Goal: Task Accomplishment & Management: Use online tool/utility

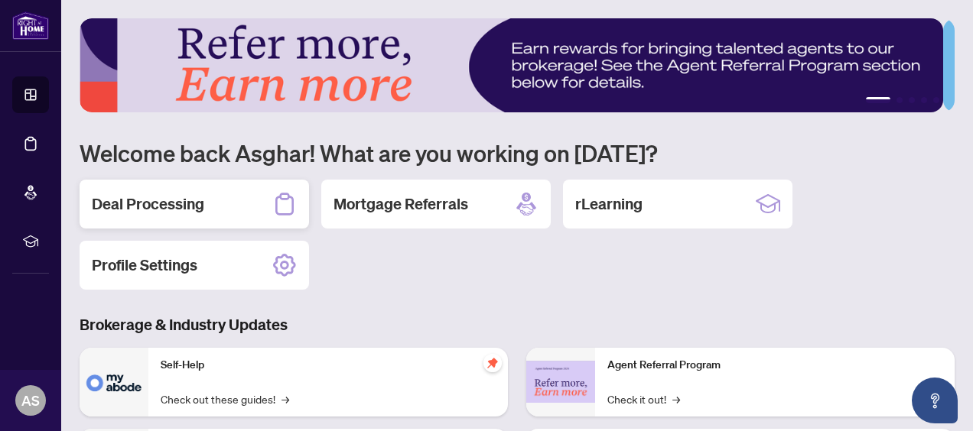
click at [187, 200] on h2 "Deal Processing" at bounding box center [148, 203] width 112 height 21
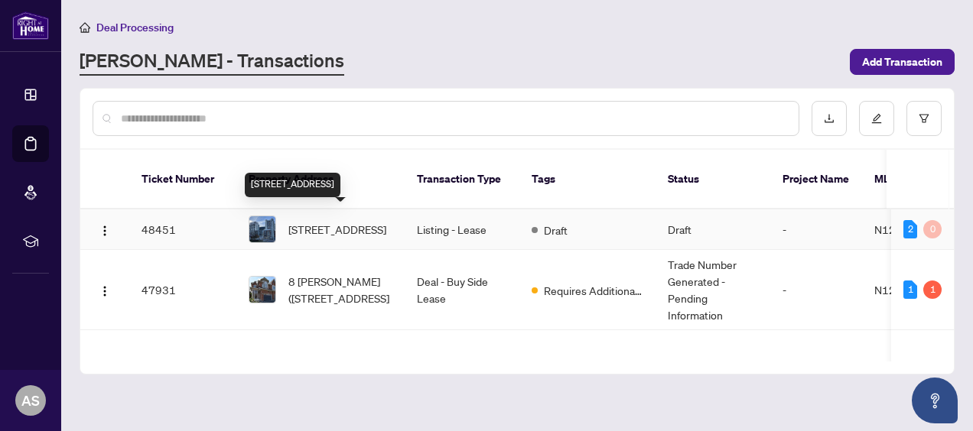
click at [307, 221] on span "507-8888 Yonge St, Richmond Hill, Ontario L4C 5V6, Canada" at bounding box center [337, 229] width 98 height 17
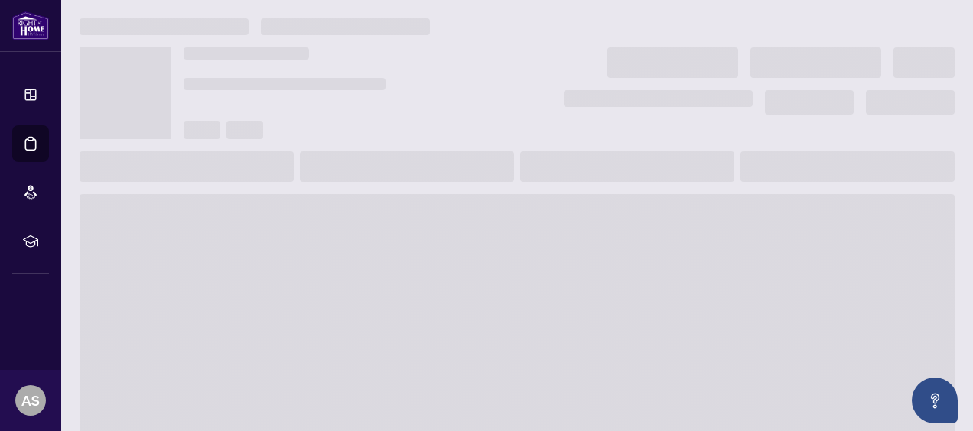
click at [307, 217] on main at bounding box center [517, 215] width 912 height 431
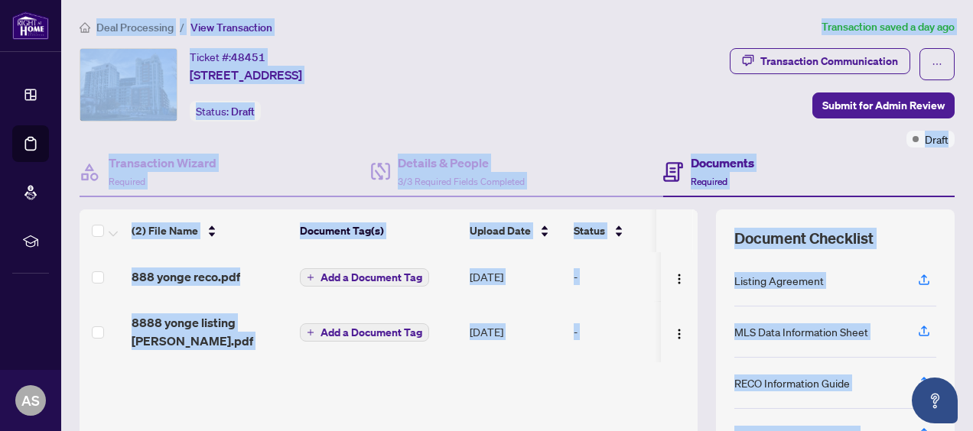
click at [642, 90] on div "Transaction Communication Submit for Admin Review Draft" at bounding box center [737, 97] width 436 height 99
click at [692, 104] on div "Transaction Communication Submit for Admin Review Draft" at bounding box center [737, 97] width 436 height 99
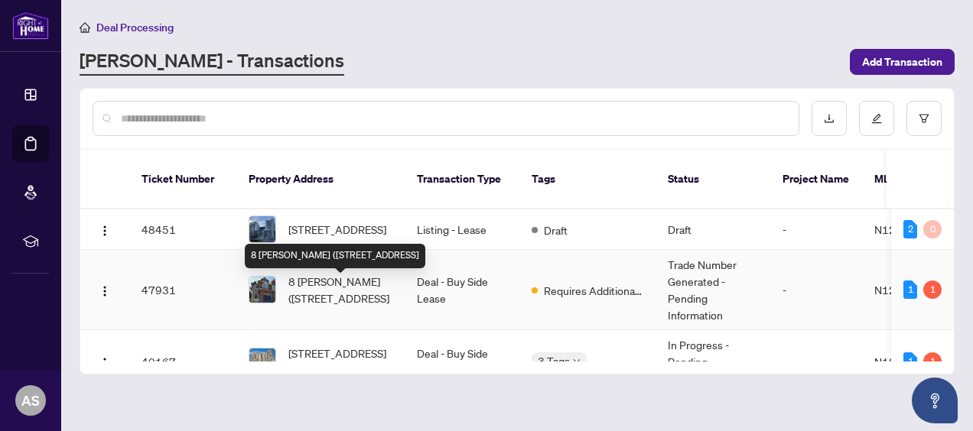
click at [323, 306] on span "8 Lebovic (Bsmnt) Dr, Richmond Hill, Ontario L4E 5C7, Canada" at bounding box center [340, 290] width 104 height 34
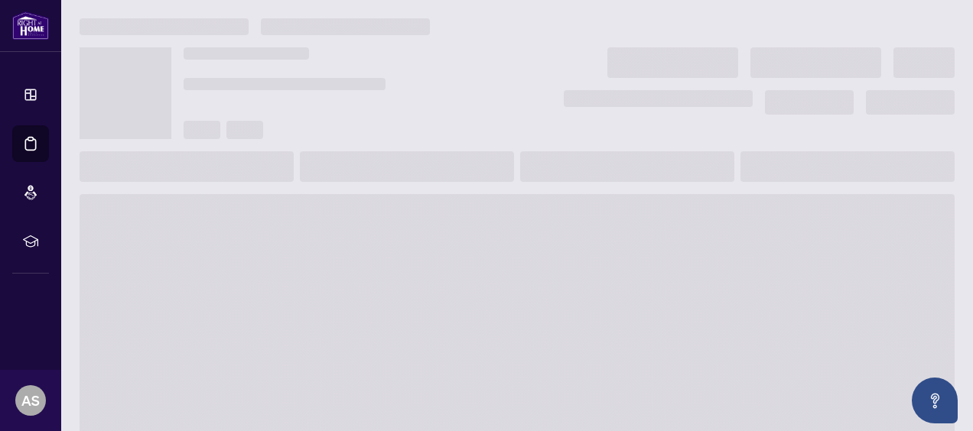
click at [323, 306] on span at bounding box center [517, 316] width 875 height 245
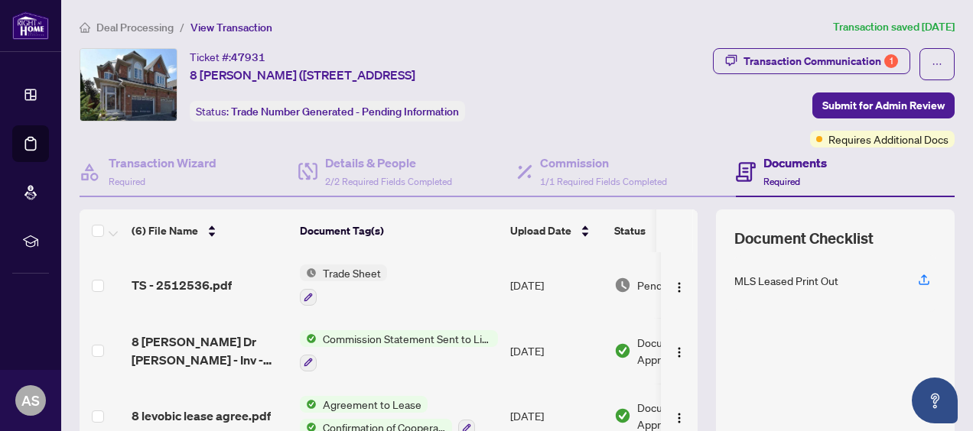
click at [363, 271] on span "Trade Sheet" at bounding box center [352, 273] width 70 height 17
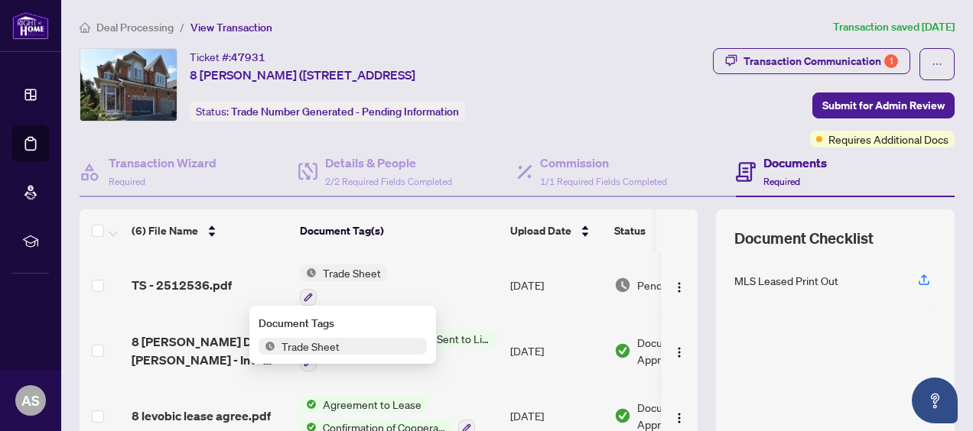
click at [363, 271] on span "Trade Sheet" at bounding box center [352, 273] width 70 height 17
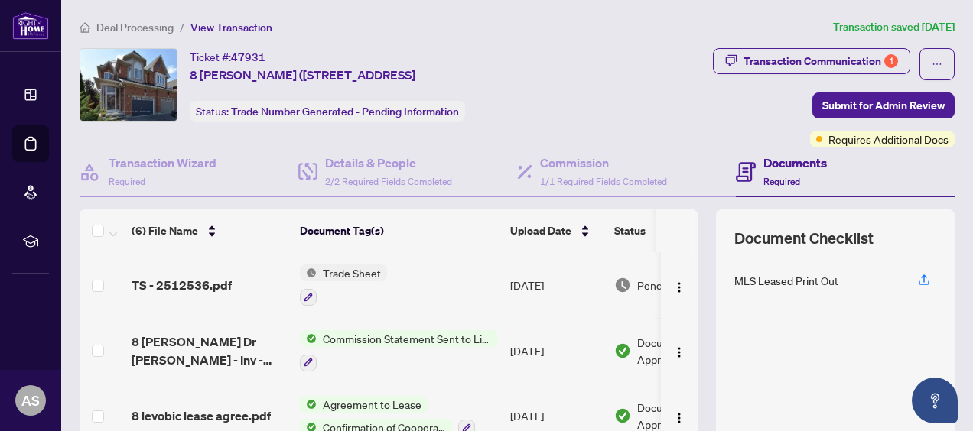
click at [341, 271] on span "Trade Sheet" at bounding box center [352, 273] width 70 height 17
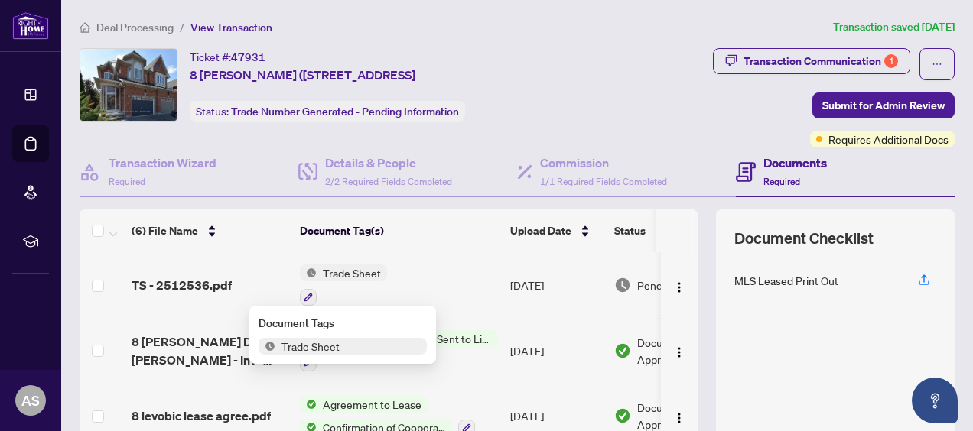
click at [341, 271] on span "Trade Sheet" at bounding box center [352, 273] width 70 height 17
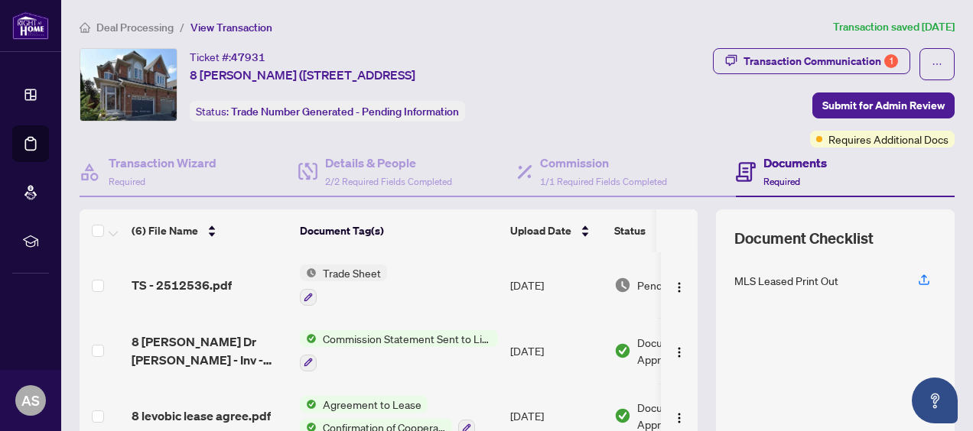
click at [341, 271] on span "Trade Sheet" at bounding box center [352, 273] width 70 height 17
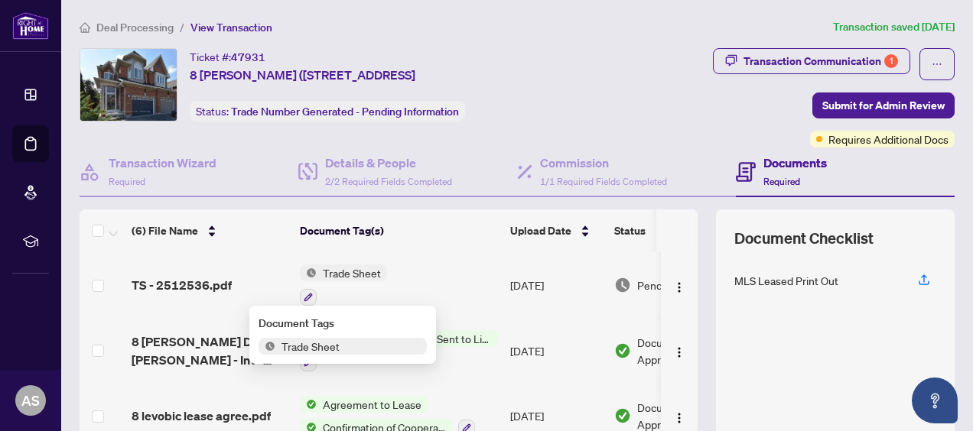
click at [314, 347] on span "Trade Sheet" at bounding box center [310, 346] width 70 height 17
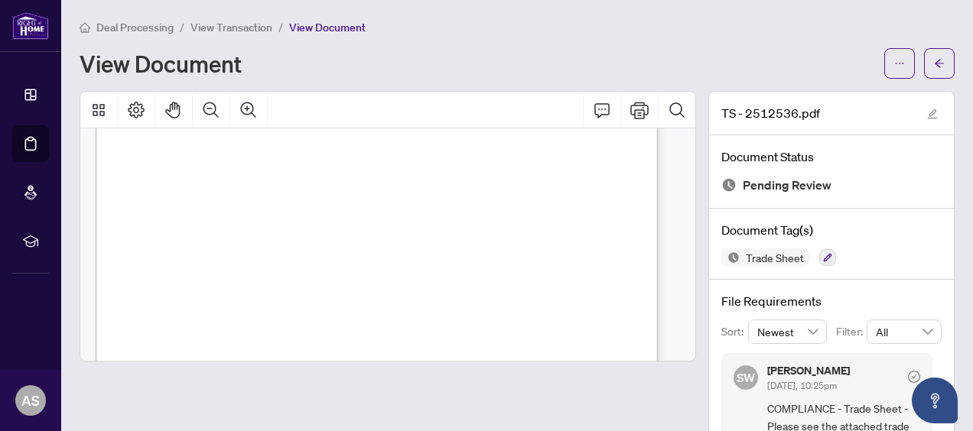
scroll to position [537, 0]
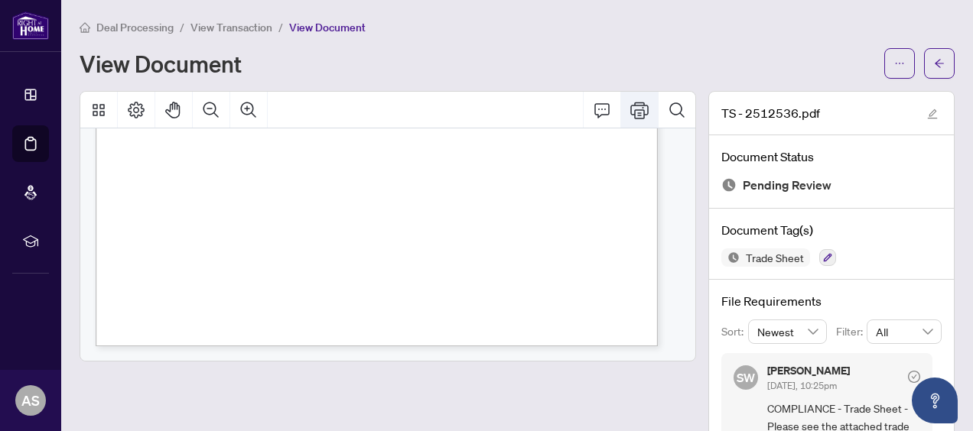
click at [630, 111] on icon "Print" at bounding box center [639, 110] width 18 height 18
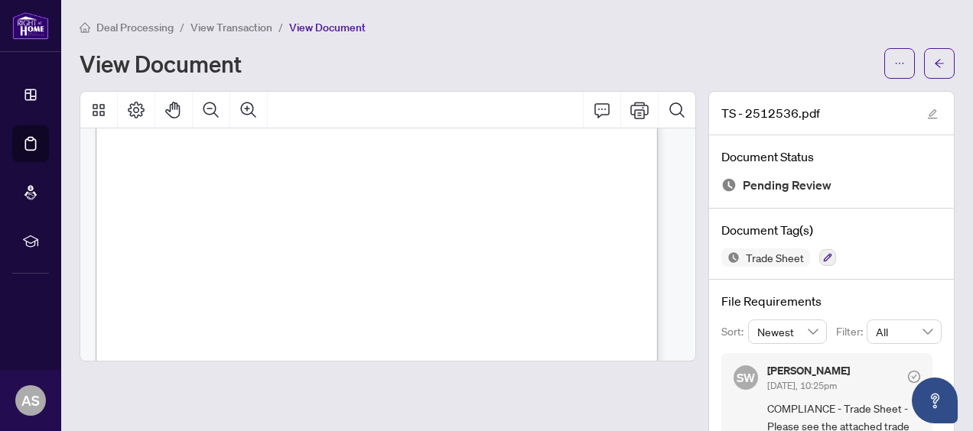
scroll to position [0, 0]
